Goal: Book appointment/travel/reservation

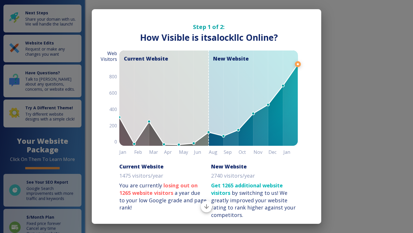
click at [350, 118] on div "Step 1 of 2: How Visible are You Online? How Visible is itsalockllc Online? Cur…" at bounding box center [206, 116] width 413 height 233
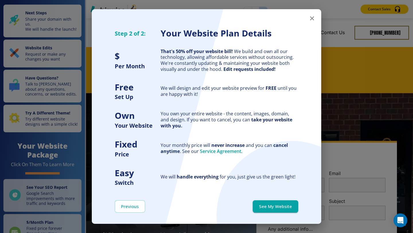
click at [289, 204] on button "See My Website" at bounding box center [276, 206] width 46 height 12
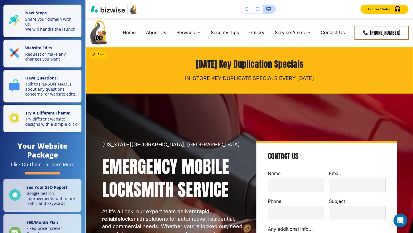
click at [107, 88] on div "Tuesday Key Duplication Specials IN-STORE KEY DUPLICATE SPECIALS EVERY TUESDAY" at bounding box center [249, 70] width 327 height 46
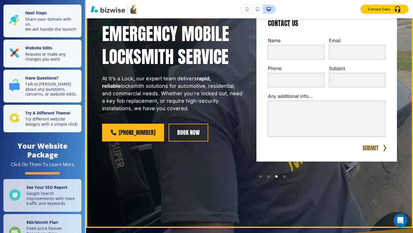
scroll to position [139, 0]
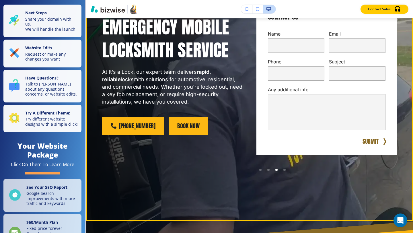
click at [187, 127] on button "Book Now" at bounding box center [189, 126] width 40 height 18
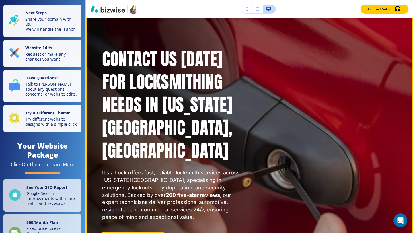
scroll to position [52, 0]
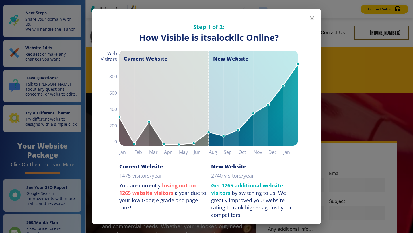
scroll to position [35, 0]
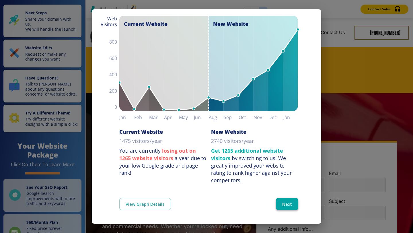
click at [288, 206] on button "Next" at bounding box center [287, 204] width 22 height 12
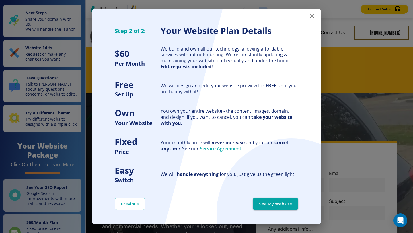
scroll to position [0, 0]
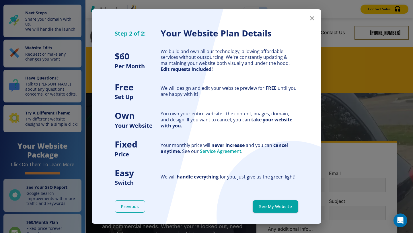
click at [137, 205] on button "Previous" at bounding box center [130, 206] width 30 height 12
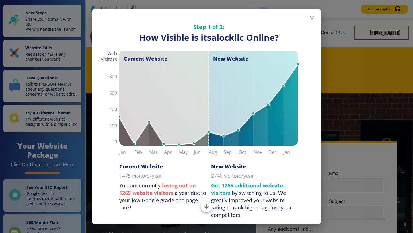
click at [310, 20] on icon "button" at bounding box center [312, 18] width 7 height 7
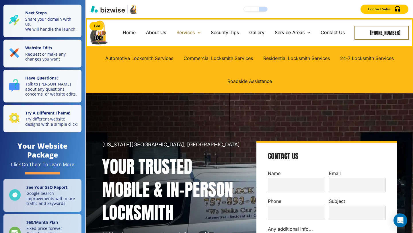
click at [191, 35] on p "Services" at bounding box center [185, 32] width 18 height 7
click at [202, 34] on icon at bounding box center [199, 33] width 6 height 6
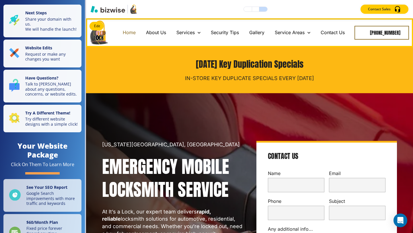
click at [133, 34] on p "Home" at bounding box center [129, 32] width 13 height 7
click at [156, 33] on p "About Us" at bounding box center [156, 32] width 20 height 7
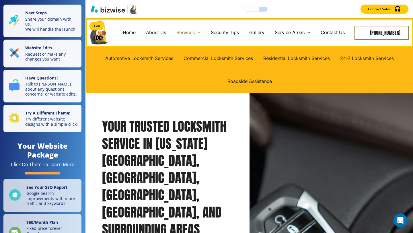
click at [195, 31] on p "Services" at bounding box center [185, 32] width 18 height 7
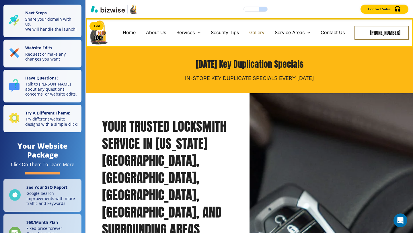
click at [260, 34] on p "Gallery" at bounding box center [256, 32] width 15 height 7
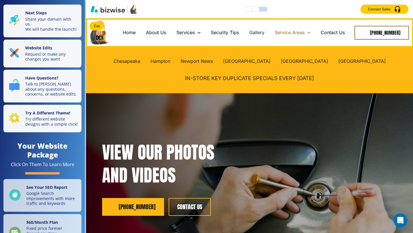
click at [298, 33] on p "Service Areas" at bounding box center [290, 32] width 30 height 7
click at [312, 31] on icon at bounding box center [309, 33] width 6 height 6
click at [305, 32] on p "Service Areas" at bounding box center [290, 32] width 30 height 7
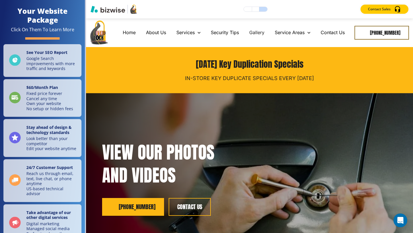
scroll to position [138, 0]
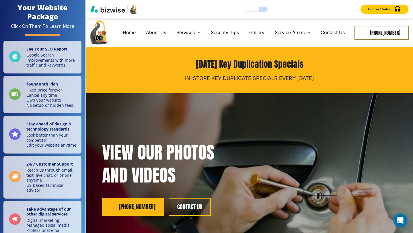
click at [254, 9] on button "button" at bounding box center [255, 9] width 7 height 5
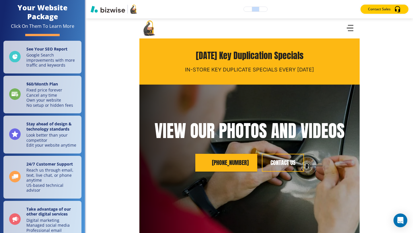
click at [264, 9] on button "button" at bounding box center [263, 9] width 8 height 5
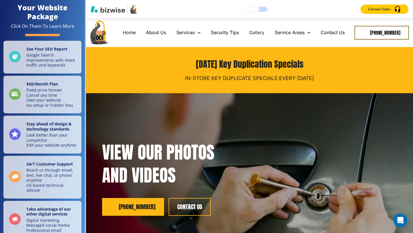
click at [249, 9] on button "button" at bounding box center [248, 9] width 8 height 5
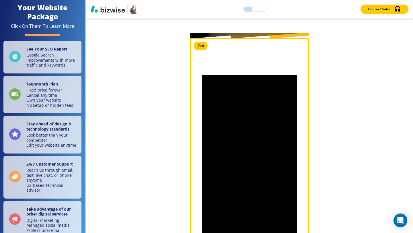
scroll to position [224, 0]
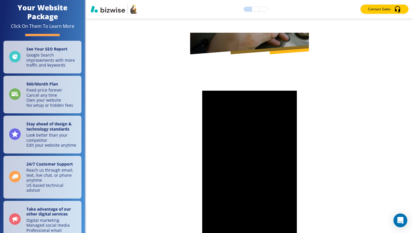
click at [254, 8] on button "button" at bounding box center [255, 9] width 7 height 5
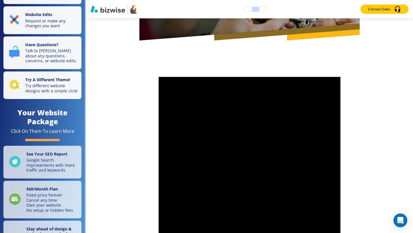
scroll to position [0, 0]
